Goal: Task Accomplishment & Management: Manage account settings

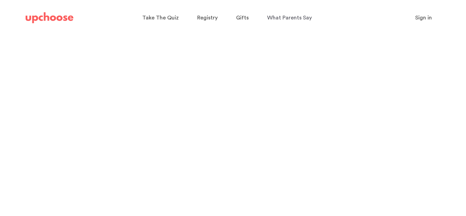
click at [423, 20] on p "Sign in" at bounding box center [423, 18] width 17 height 8
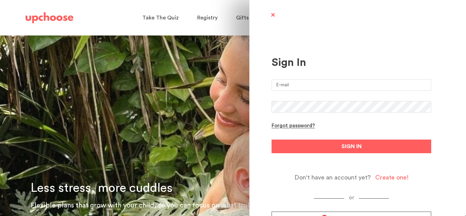
click at [331, 83] on input "email" at bounding box center [352, 85] width 160 height 12
type input "[EMAIL_ADDRESS][DOMAIN_NAME]"
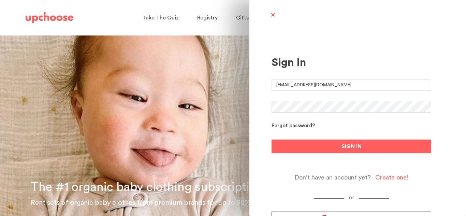
click at [272, 140] on button "SIGN IN" at bounding box center [352, 147] width 160 height 14
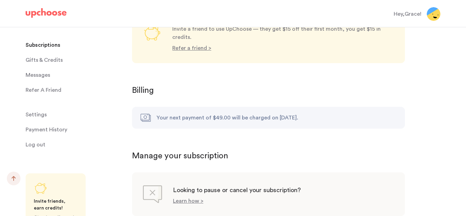
scroll to position [653, 0]
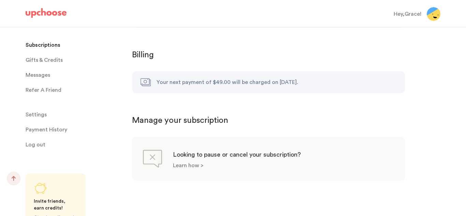
click at [186, 163] on p "Learn how >" at bounding box center [188, 165] width 30 height 5
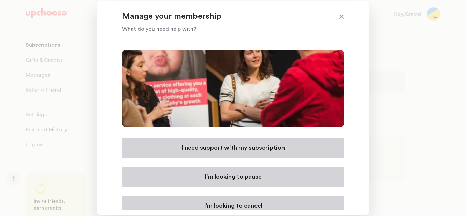
scroll to position [6, 0]
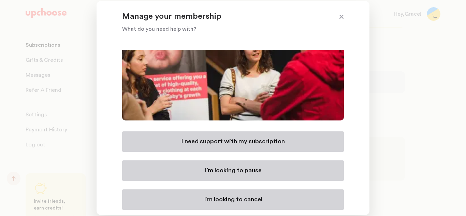
click at [258, 173] on p "I’m looking to pause" at bounding box center [233, 171] width 57 height 8
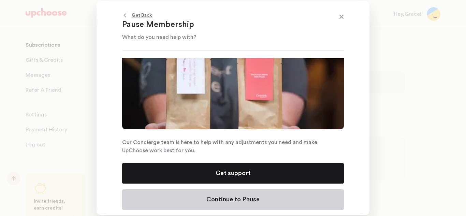
scroll to position [6, 0]
click at [240, 199] on p "Continue to Pause" at bounding box center [232, 200] width 53 height 8
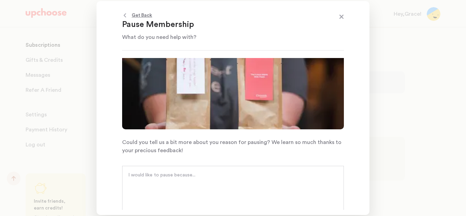
click at [230, 179] on textarea at bounding box center [233, 182] width 210 height 20
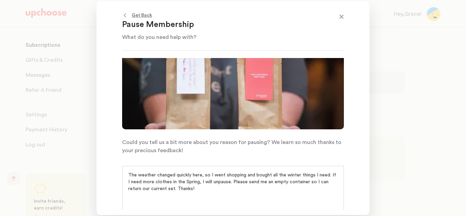
click at [215, 183] on textarea "The weather changed quickly here, so I went shopping and bought all the winter …" at bounding box center [233, 182] width 210 height 20
click at [228, 182] on textarea "The weather changed quickly here, so I went shopping and bought all the winter …" at bounding box center [233, 182] width 210 height 20
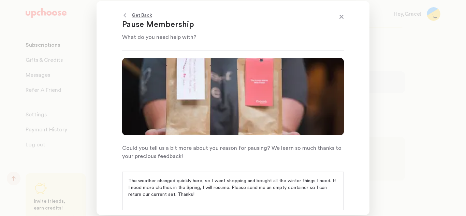
scroll to position [32, 0]
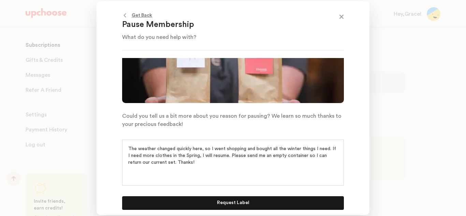
type textarea "The weather changed quickly here, so I went shopping and bought all the winter …"
click at [218, 202] on p "Request Label" at bounding box center [233, 203] width 32 height 8
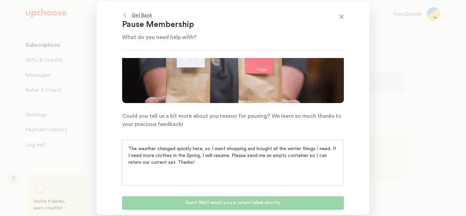
click at [343, 15] on span at bounding box center [341, 17] width 9 height 9
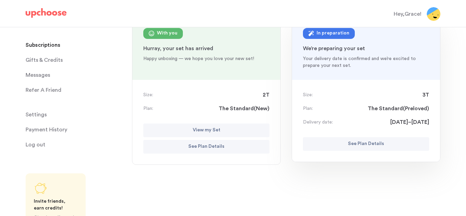
scroll to position [89, 0]
click at [183, 126] on button "View my Set" at bounding box center [206, 130] width 126 height 14
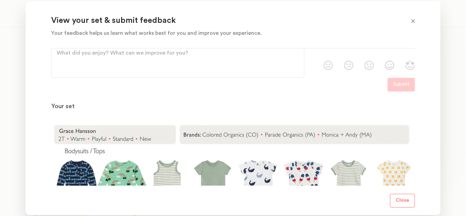
scroll to position [0, 0]
